Goal: Check status: Check status

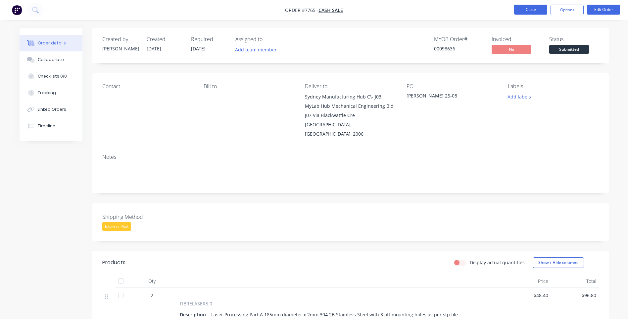
click at [527, 8] on button "Close" at bounding box center [530, 10] width 33 height 10
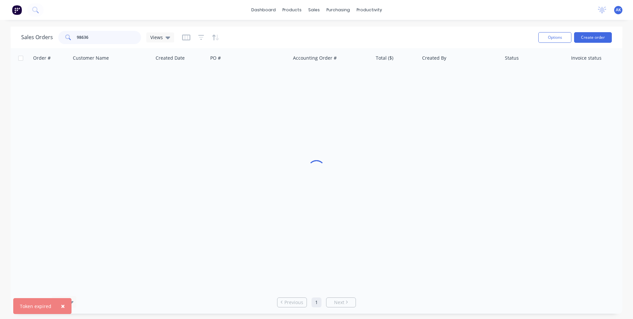
drag, startPoint x: 89, startPoint y: 36, endPoint x: 81, endPoint y: 36, distance: 8.0
click at [81, 36] on input "98636" at bounding box center [109, 37] width 65 height 13
type input "98597"
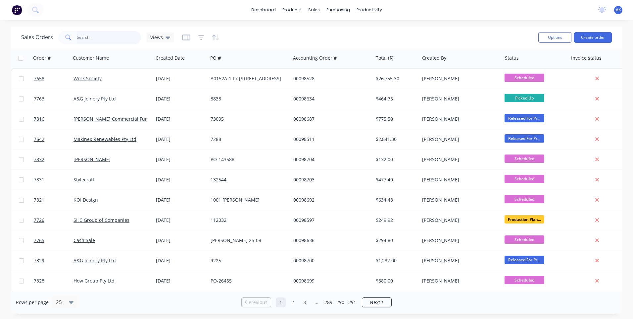
click at [95, 37] on input "text" at bounding box center [109, 37] width 65 height 13
type input "98597"
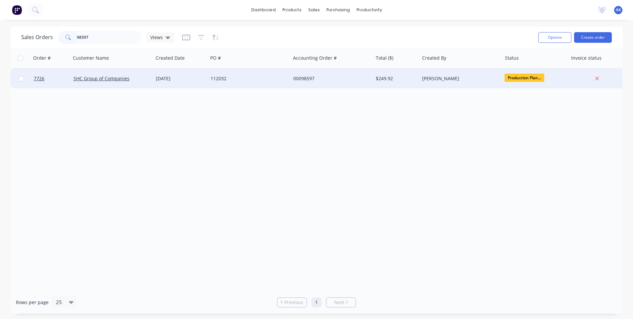
click at [198, 84] on div "25 Aug 2025" at bounding box center [180, 79] width 55 height 20
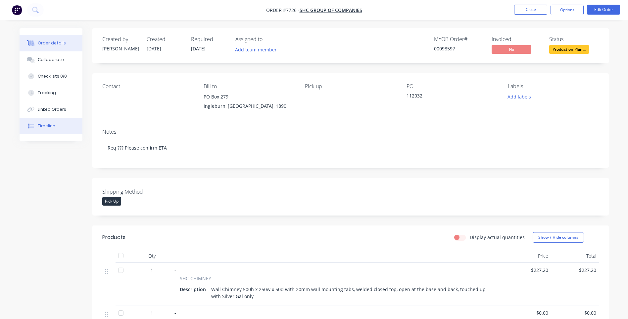
click at [45, 126] on div "Timeline" at bounding box center [47, 126] width 18 height 6
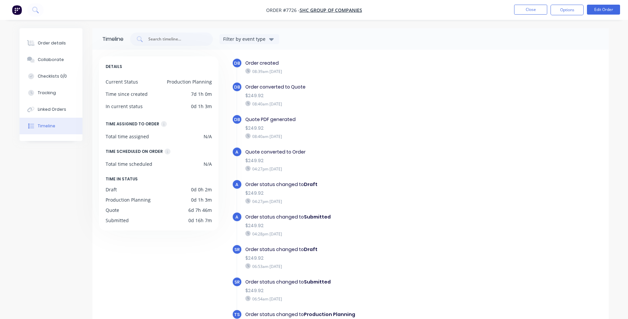
scroll to position [4, 0]
click at [45, 40] on div "Order details" at bounding box center [52, 43] width 28 height 6
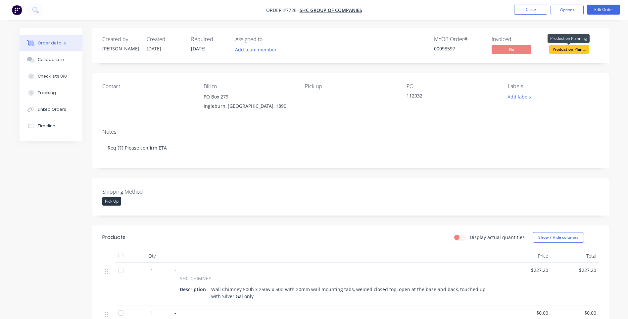
click at [563, 48] on span "Production Plan..." at bounding box center [569, 49] width 40 height 8
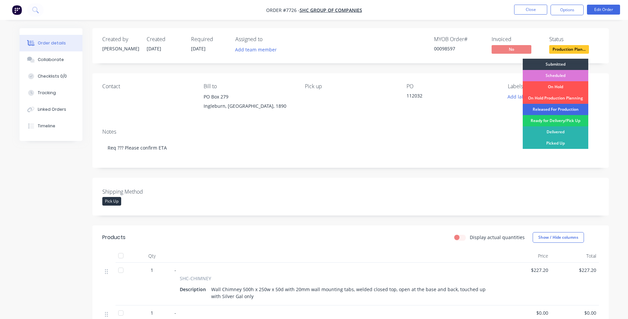
click at [550, 111] on div "Released For Production" at bounding box center [556, 109] width 66 height 11
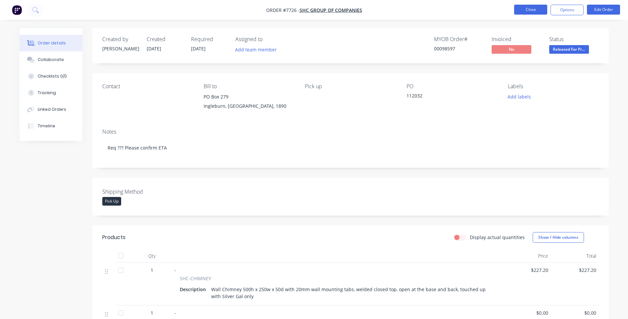
click at [537, 14] on button "Close" at bounding box center [530, 10] width 33 height 10
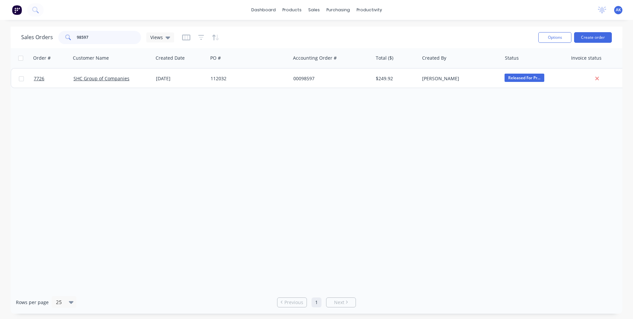
drag, startPoint x: 103, startPoint y: 38, endPoint x: 9, endPoint y: 47, distance: 93.8
click at [9, 47] on div "Sales Orders 98597 Views Options Create order Order # Customer Name Created Dat…" at bounding box center [316, 169] width 633 height 287
type input "98688"
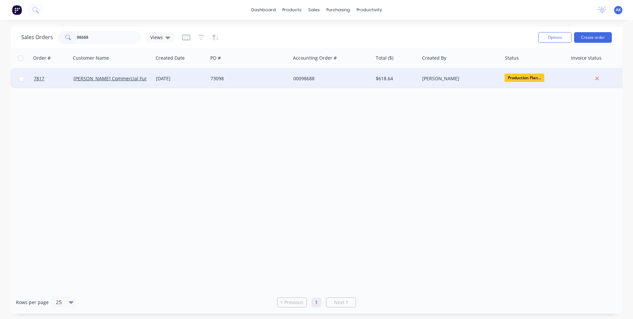
click at [186, 78] on div "25 Aug 2025" at bounding box center [180, 78] width 49 height 7
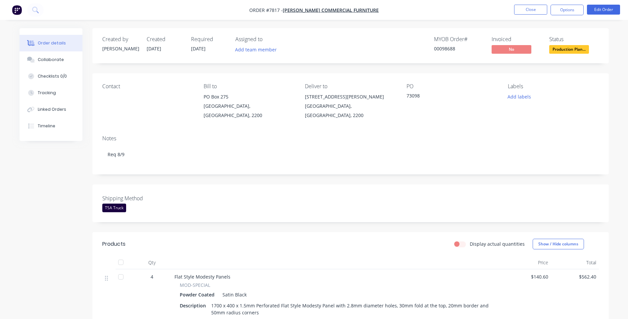
click at [577, 47] on span "Production Plan..." at bounding box center [569, 49] width 40 height 8
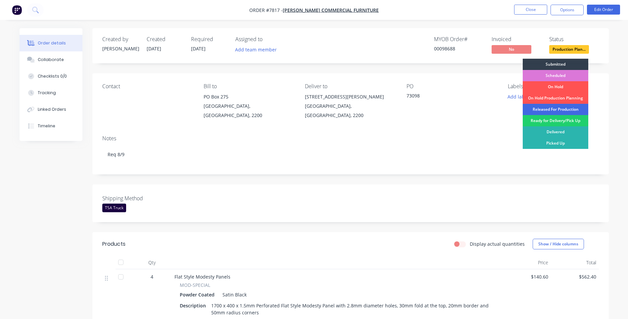
click at [558, 107] on div "Released For Production" at bounding box center [556, 109] width 66 height 11
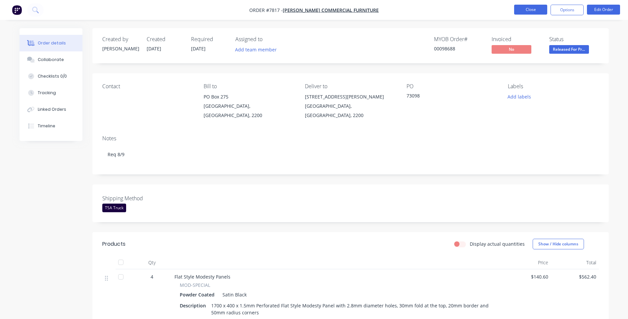
click at [530, 8] on button "Close" at bounding box center [530, 10] width 33 height 10
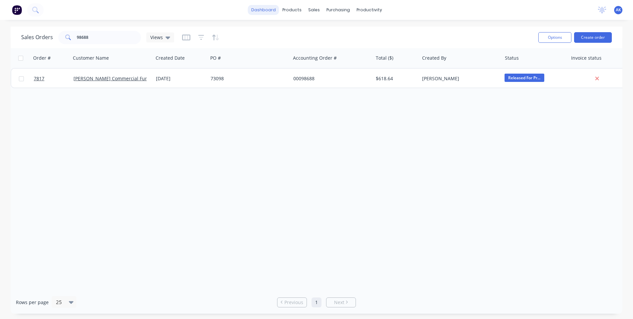
click at [265, 9] on link "dashboard" at bounding box center [263, 10] width 31 height 10
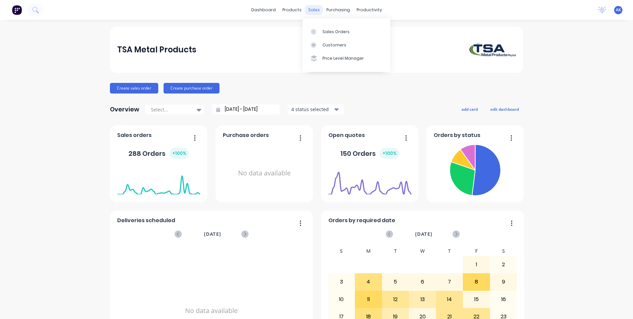
click at [313, 11] on div "sales" at bounding box center [314, 10] width 18 height 10
click at [325, 30] on div "Sales Orders" at bounding box center [336, 32] width 27 height 6
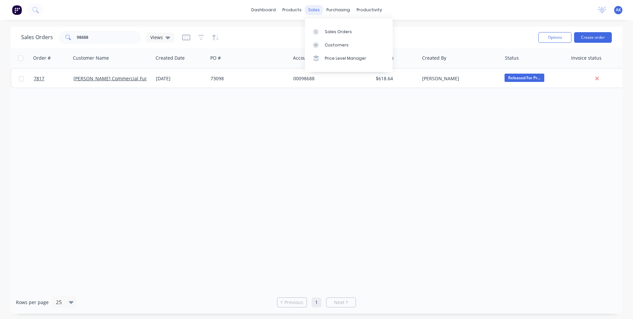
click at [307, 8] on div "sales" at bounding box center [314, 10] width 18 height 10
click at [329, 27] on link "Sales Orders" at bounding box center [349, 31] width 88 height 13
click at [99, 36] on input "98688" at bounding box center [109, 37] width 65 height 13
type input "98608"
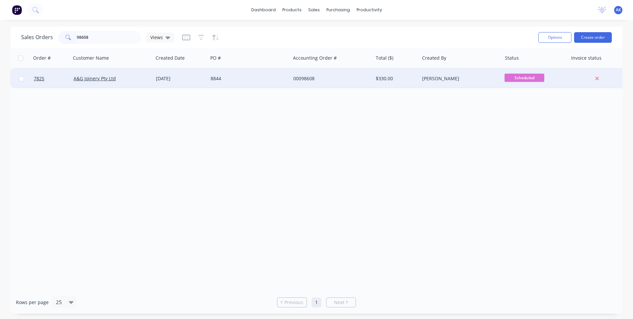
click at [182, 79] on div "25 Aug 2025" at bounding box center [180, 78] width 49 height 7
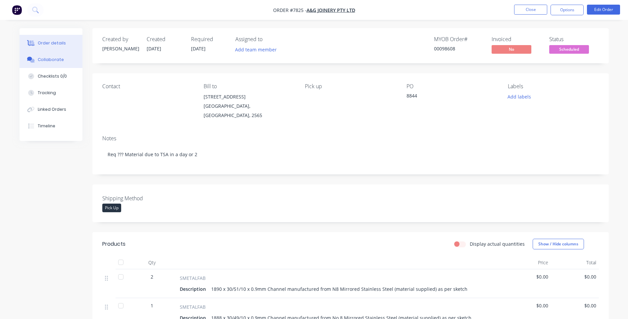
click at [44, 57] on div "Collaborate" at bounding box center [51, 60] width 26 height 6
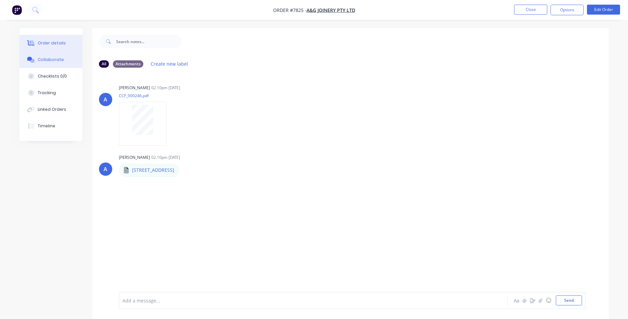
click at [61, 41] on div "Order details" at bounding box center [52, 43] width 28 height 6
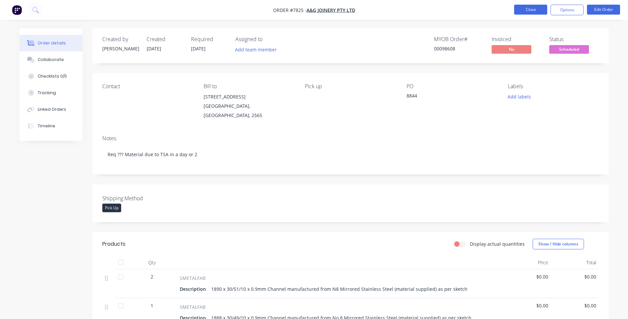
click at [529, 12] on button "Close" at bounding box center [530, 10] width 33 height 10
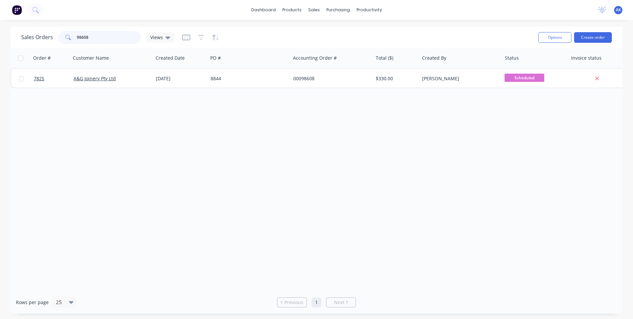
drag, startPoint x: 105, startPoint y: 37, endPoint x: 83, endPoint y: 39, distance: 22.3
click at [83, 39] on input "98608" at bounding box center [109, 37] width 65 height 13
type input "98666"
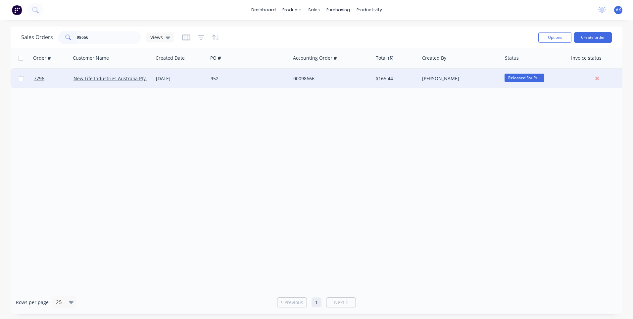
click at [293, 72] on div "00098666" at bounding box center [332, 79] width 82 height 20
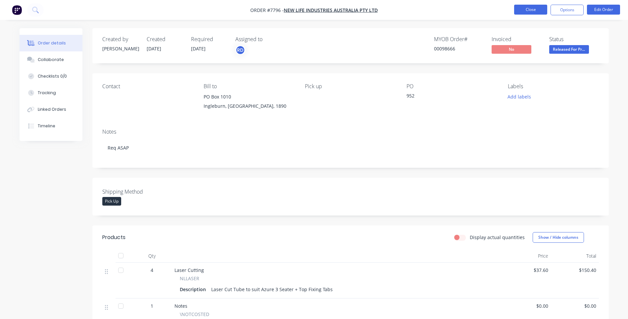
click at [526, 6] on button "Close" at bounding box center [530, 10] width 33 height 10
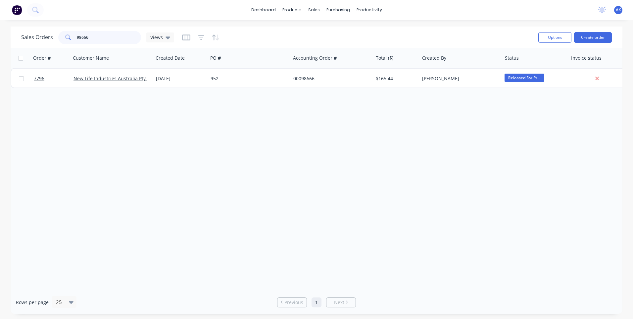
drag, startPoint x: 87, startPoint y: 38, endPoint x: 80, endPoint y: 39, distance: 6.7
click at [80, 39] on input "98666" at bounding box center [109, 37] width 65 height 13
type input "98703"
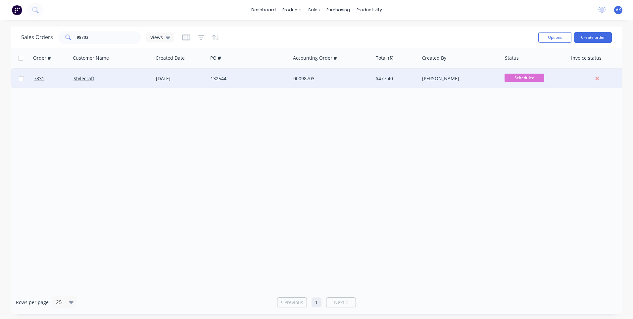
click at [160, 79] on div "25 Aug 2025" at bounding box center [180, 78] width 49 height 7
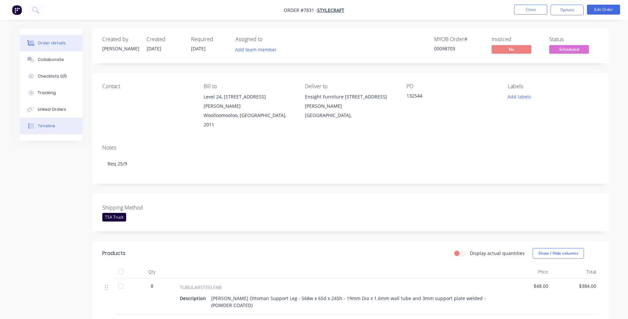
click at [59, 126] on button "Timeline" at bounding box center [51, 126] width 63 height 17
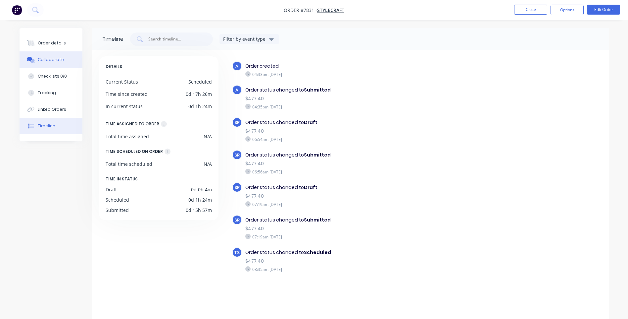
click at [57, 64] on button "Collaborate" at bounding box center [51, 59] width 63 height 17
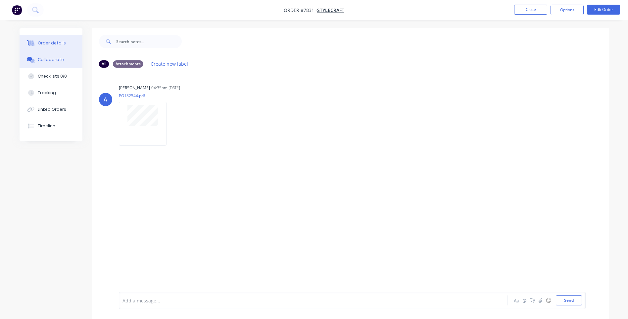
click at [62, 43] on div "Order details" at bounding box center [52, 43] width 28 height 6
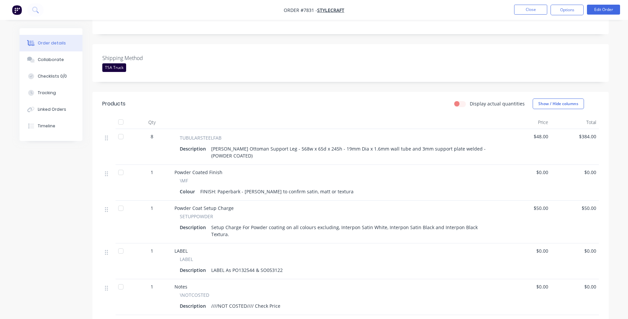
scroll to position [199, 0]
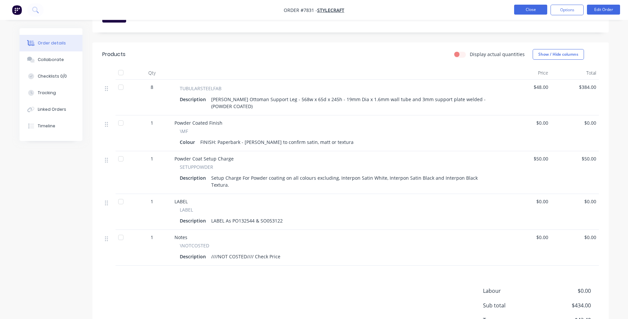
click at [532, 9] on button "Close" at bounding box center [530, 10] width 33 height 10
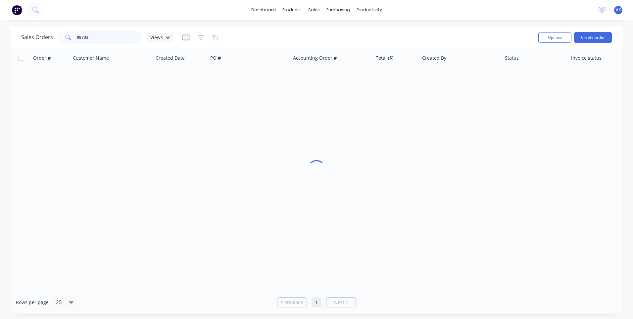
click at [89, 37] on input "98703" at bounding box center [109, 37] width 65 height 13
type input "98704"
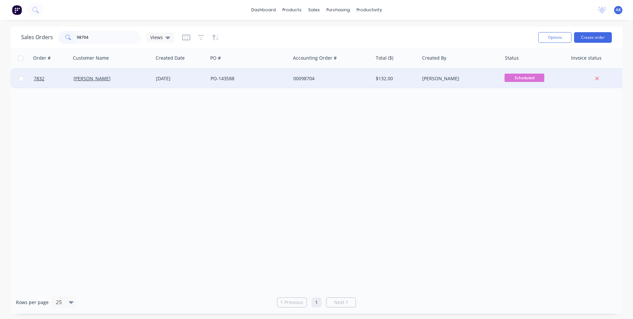
click at [178, 76] on div "25 Aug 2025" at bounding box center [180, 78] width 49 height 7
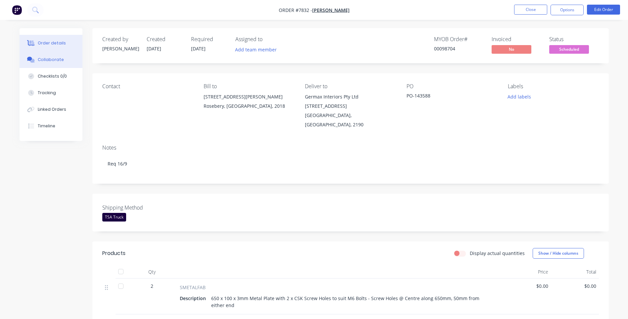
click at [26, 62] on div at bounding box center [31, 60] width 10 height 6
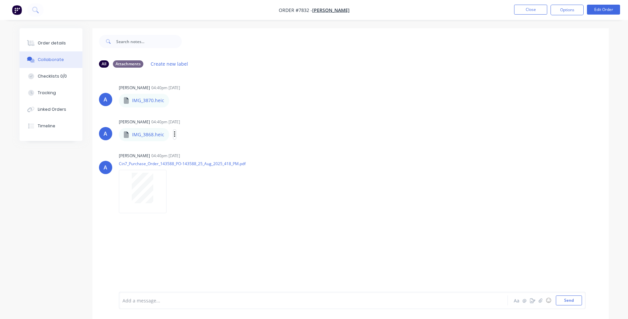
click at [174, 135] on icon "button" at bounding box center [174, 134] width 1 height 6
click at [194, 150] on button "Download" at bounding box center [218, 151] width 75 height 15
click at [67, 45] on button "Order details" at bounding box center [51, 43] width 63 height 17
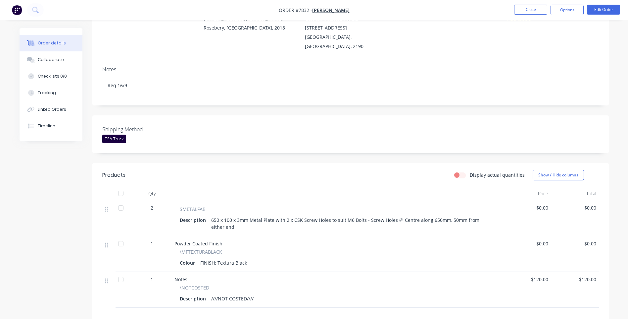
scroll to position [66, 0]
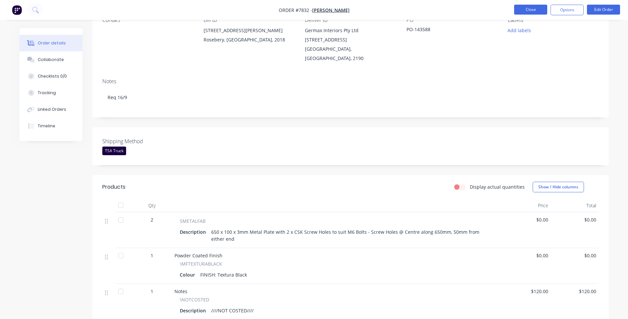
click at [533, 9] on button "Close" at bounding box center [530, 10] width 33 height 10
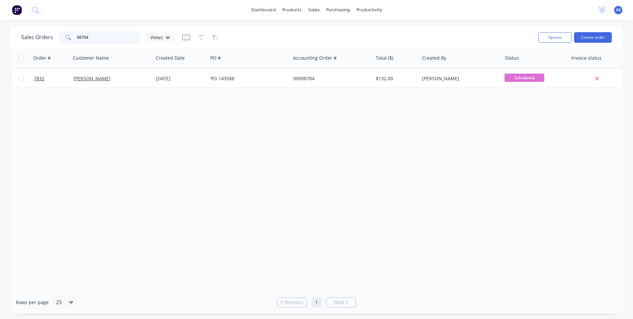
drag, startPoint x: 89, startPoint y: 36, endPoint x: 81, endPoint y: 36, distance: 8.0
click at [81, 36] on input "98704" at bounding box center [109, 37] width 65 height 13
type input "98661"
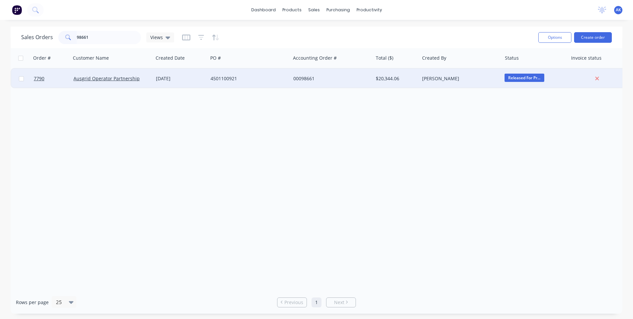
click at [229, 78] on div "4501100921" at bounding box center [248, 78] width 74 height 7
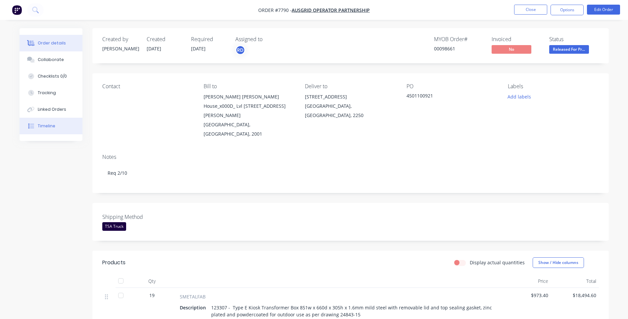
click at [52, 129] on button "Timeline" at bounding box center [51, 126] width 63 height 17
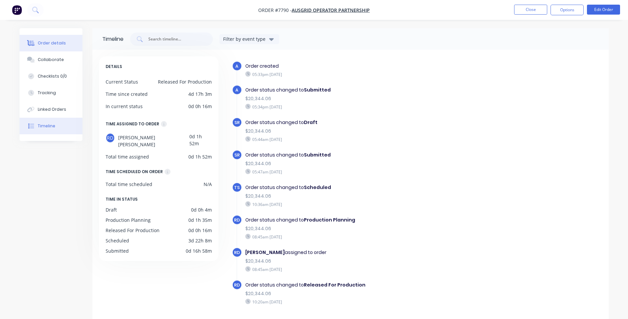
click at [50, 42] on div "Order details" at bounding box center [52, 43] width 28 height 6
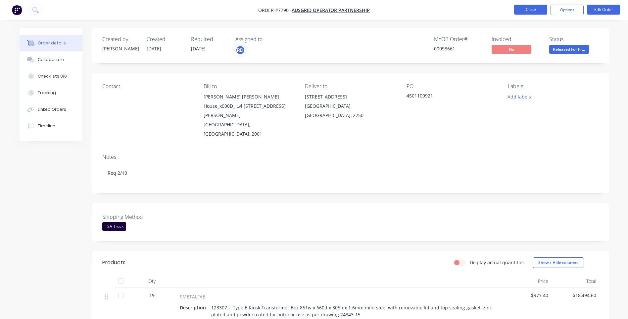
click at [524, 6] on button "Close" at bounding box center [530, 10] width 33 height 10
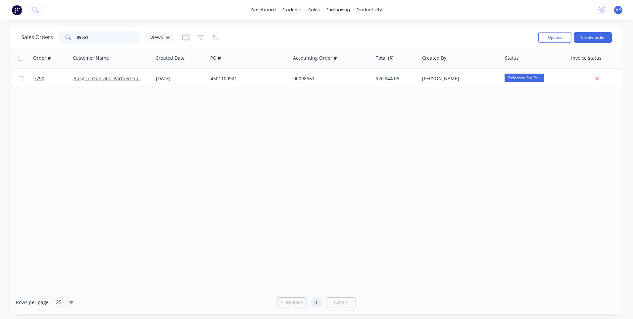
drag, startPoint x: 88, startPoint y: 37, endPoint x: 80, endPoint y: 38, distance: 7.3
click at [80, 38] on input "98661" at bounding box center [109, 37] width 65 height 13
type input "98704"
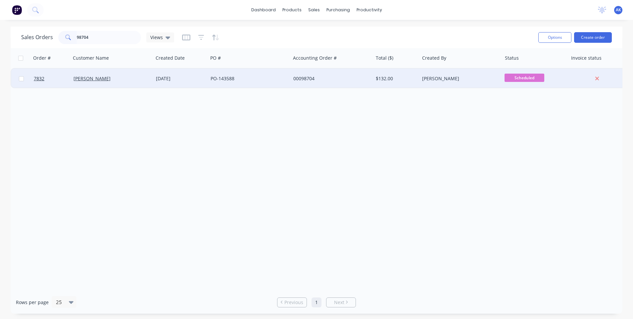
click at [228, 84] on div "PO-143588" at bounding box center [249, 79] width 82 height 20
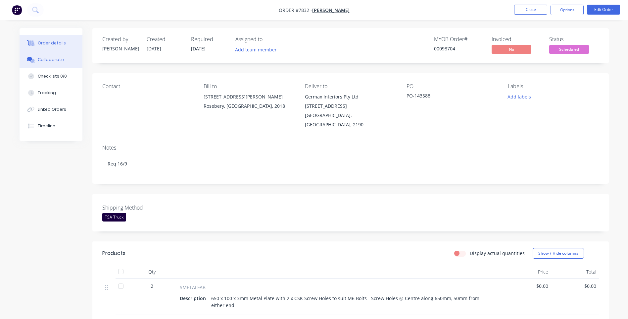
click at [62, 59] on button "Collaborate" at bounding box center [51, 59] width 63 height 17
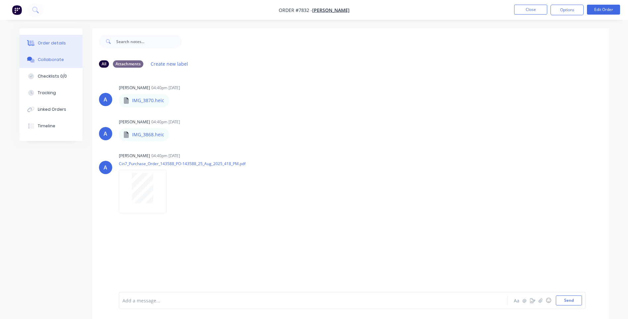
click at [48, 38] on button "Order details" at bounding box center [51, 43] width 63 height 17
